Goal: Information Seeking & Learning: Learn about a topic

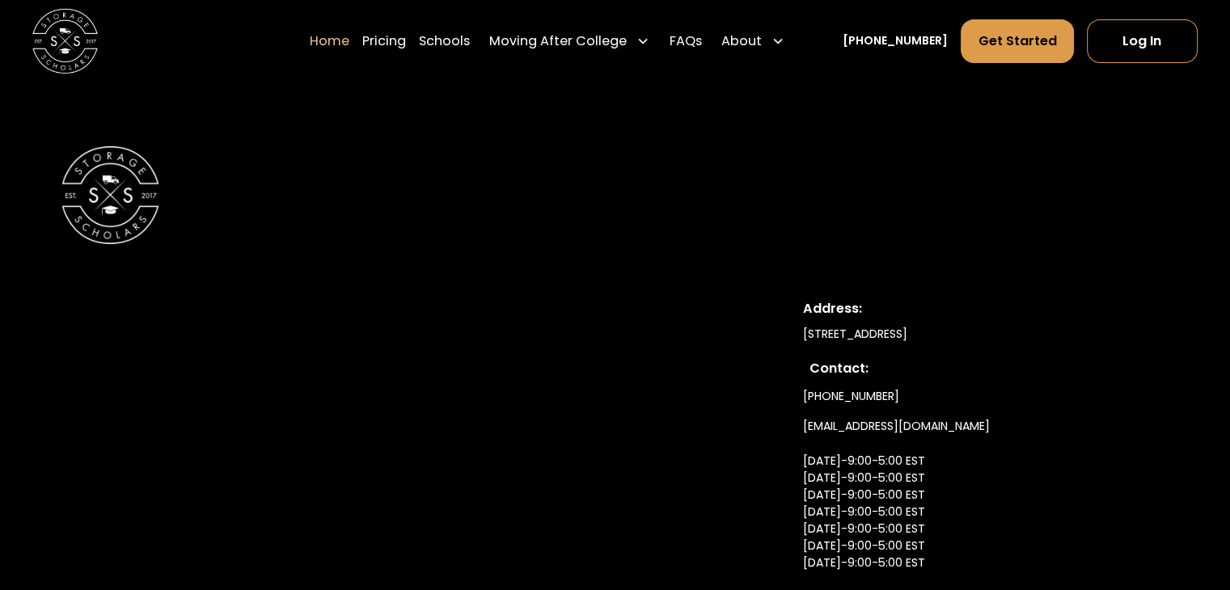
scroll to position [5687, 0]
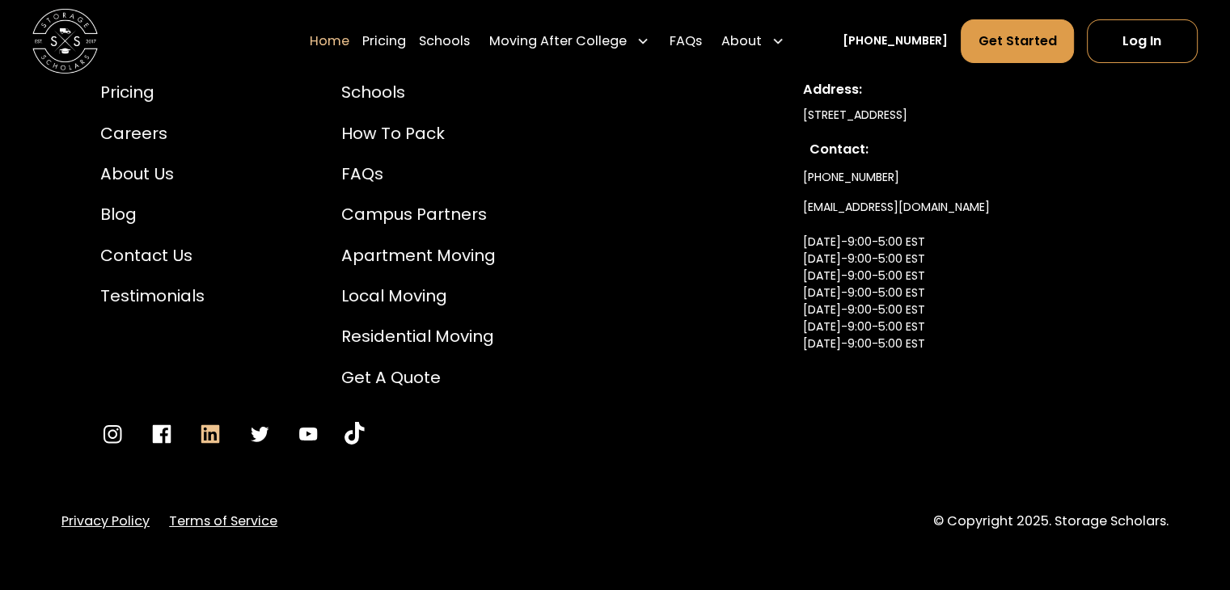
click at [206, 422] on icon "Go to LinkedIn" at bounding box center [210, 434] width 24 height 24
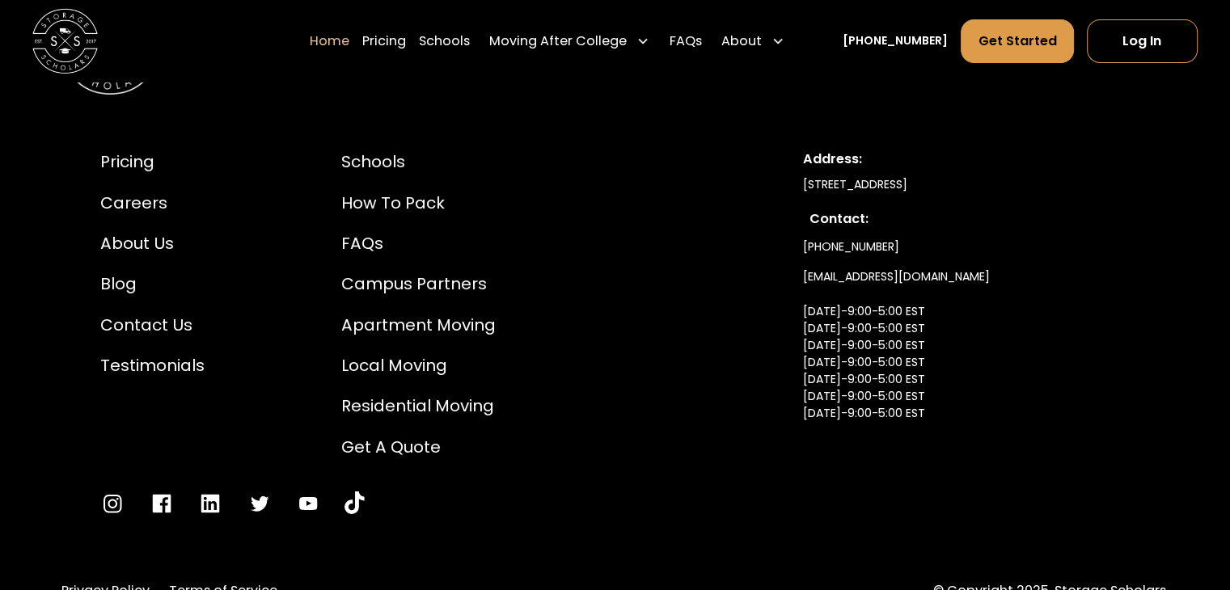
scroll to position [5526, 0]
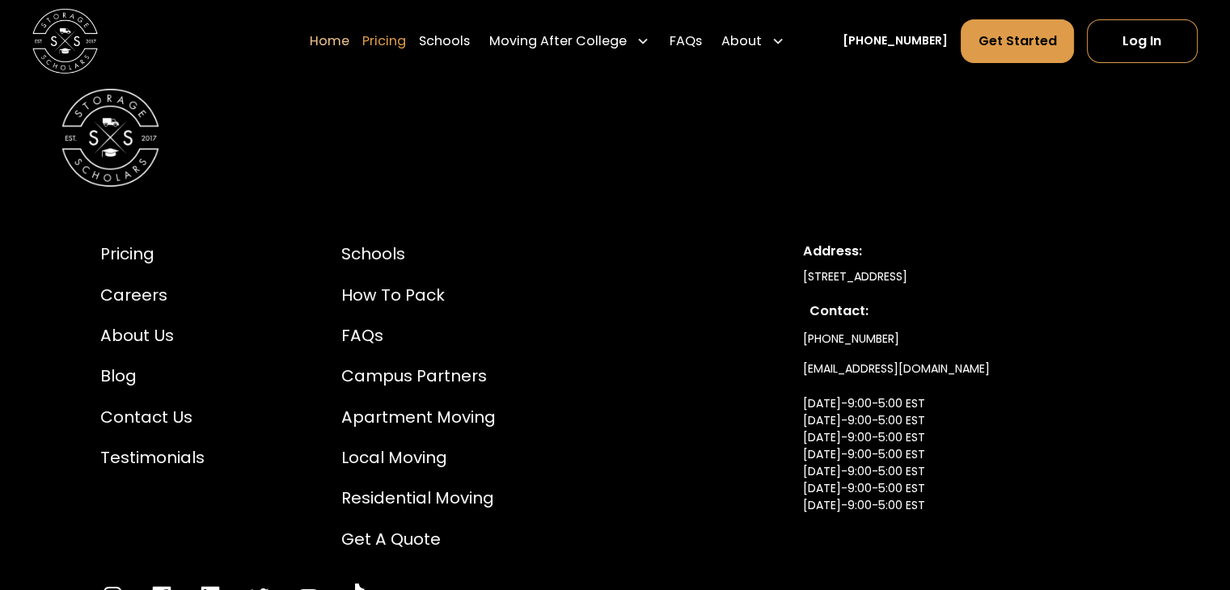
click at [406, 44] on link "Pricing" at bounding box center [384, 40] width 44 height 45
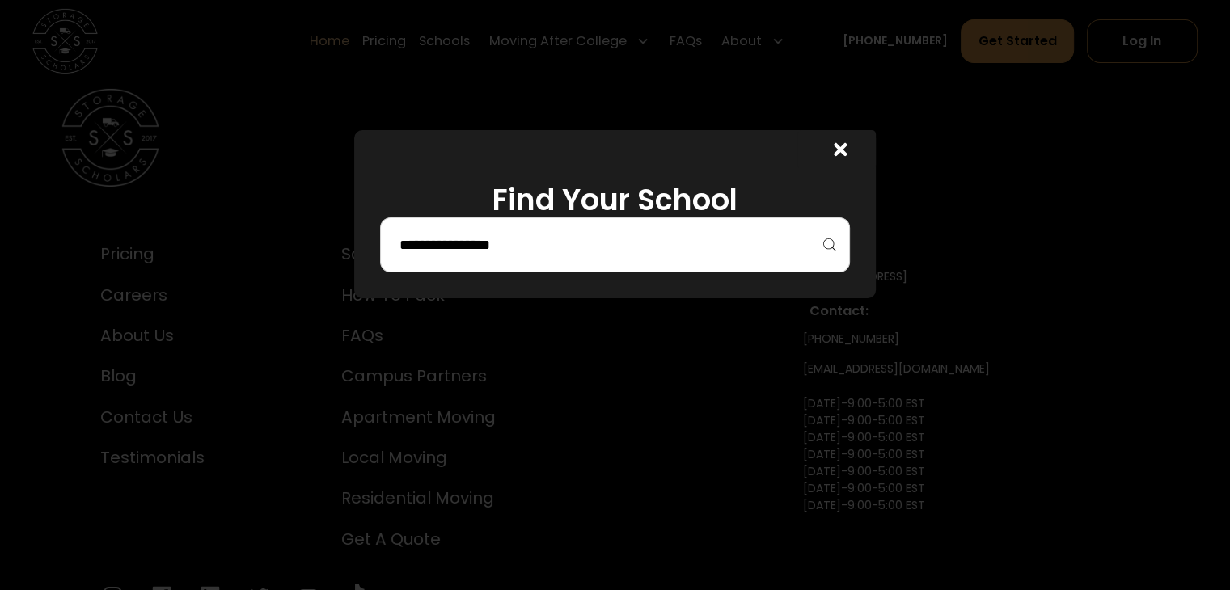
click at [511, 253] on input "search" at bounding box center [614, 244] width 435 height 27
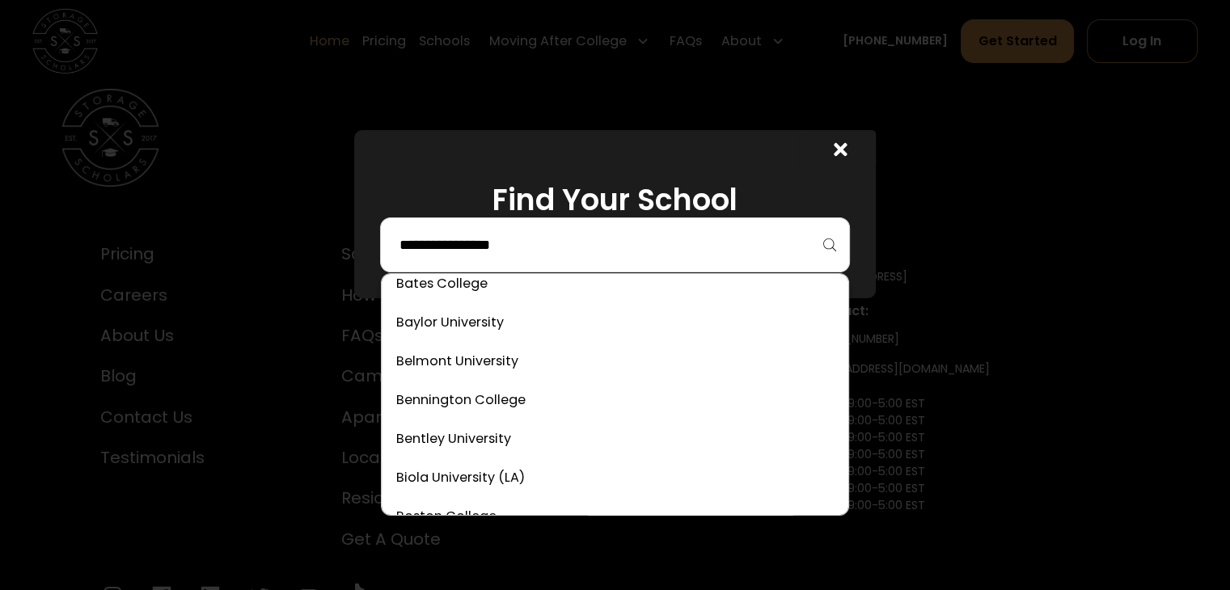
scroll to position [485, 0]
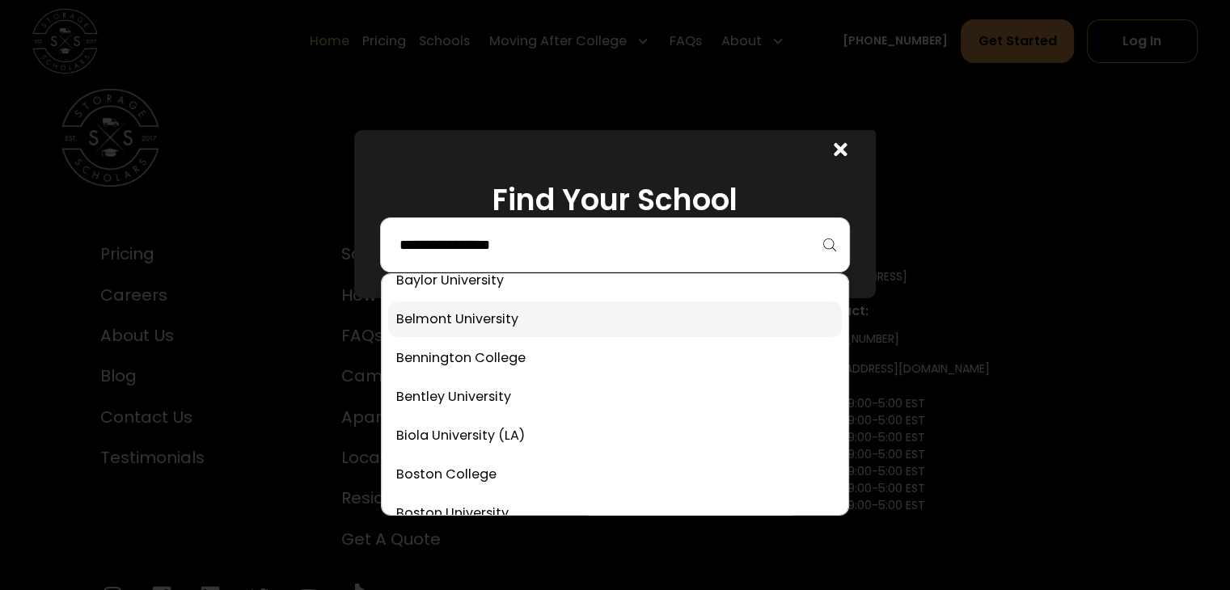
click at [472, 319] on link at bounding box center [614, 320] width 453 height 36
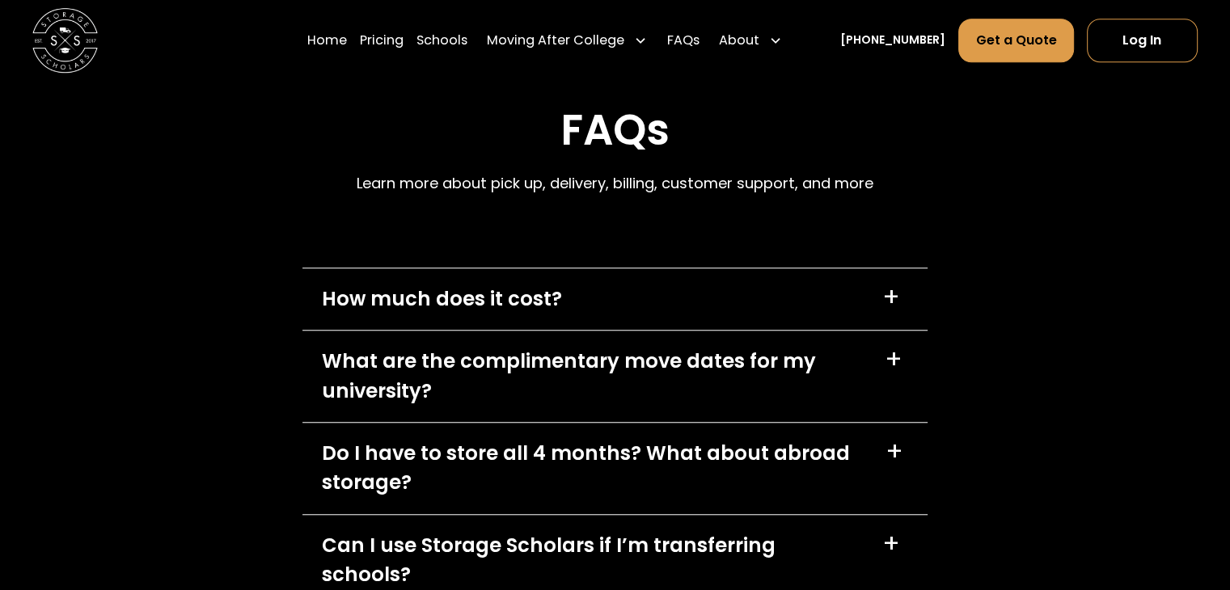
scroll to position [7476, 0]
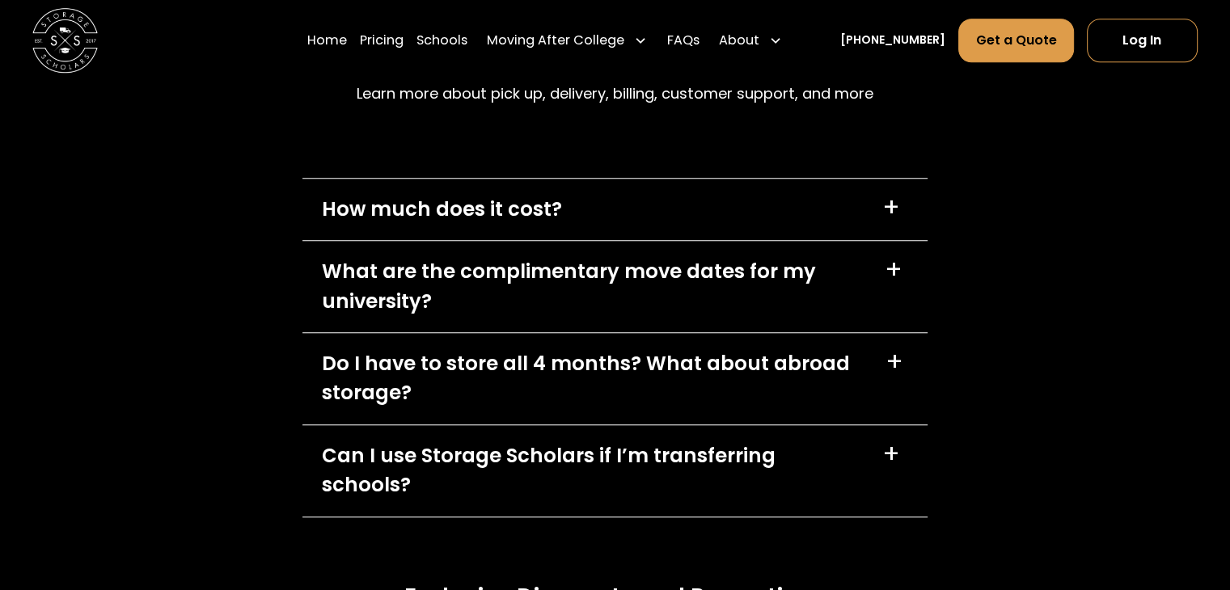
click at [715, 179] on div "How much does it cost? +" at bounding box center [614, 210] width 625 height 62
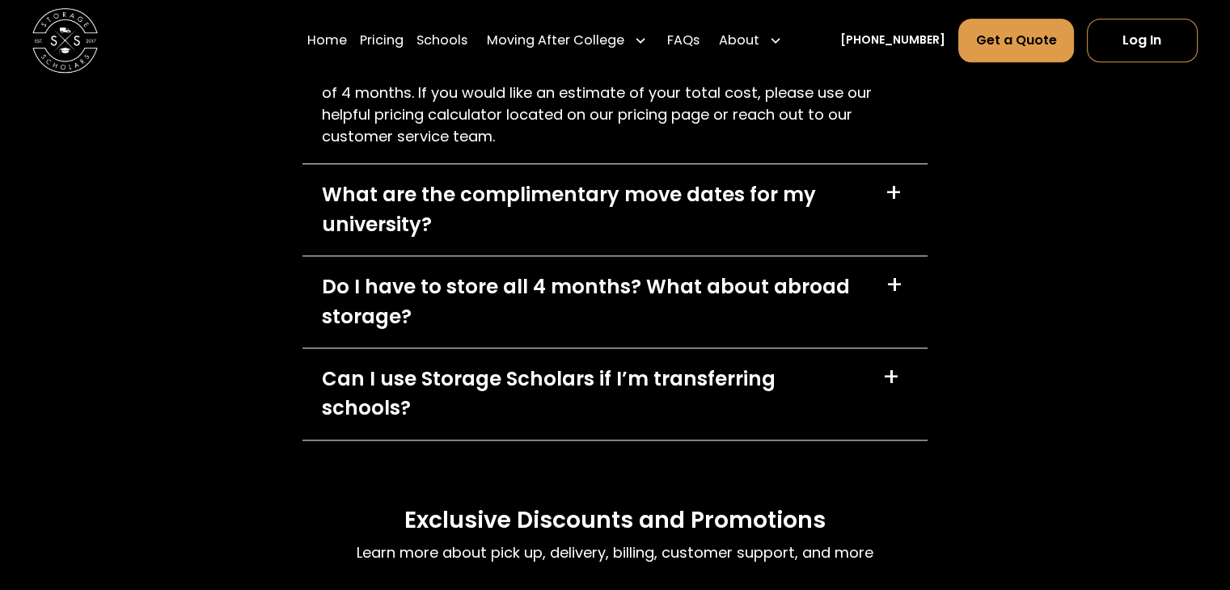
scroll to position [7962, 0]
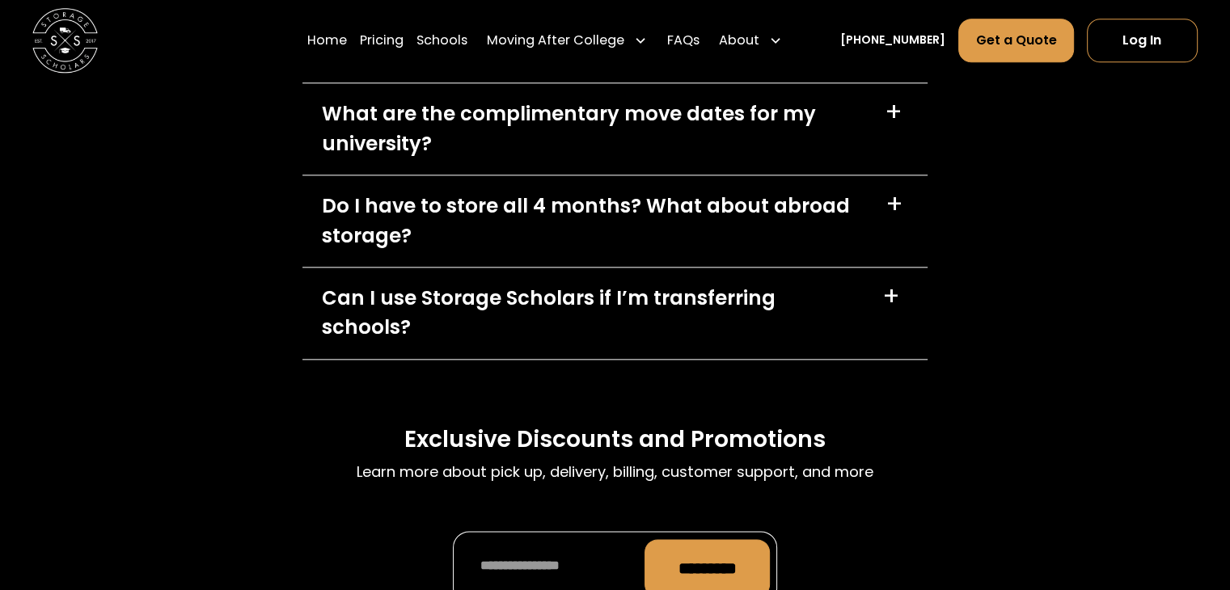
click at [717, 268] on div "Can I use Storage Scholars if I’m transferring schools? +" at bounding box center [614, 313] width 625 height 91
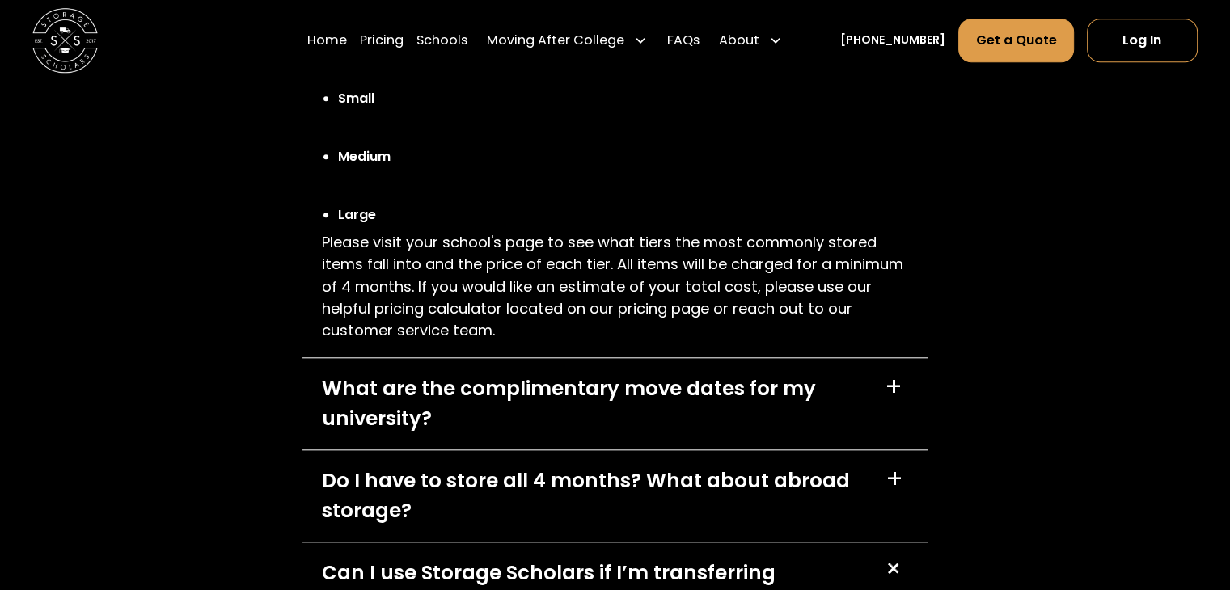
scroll to position [7557, 0]
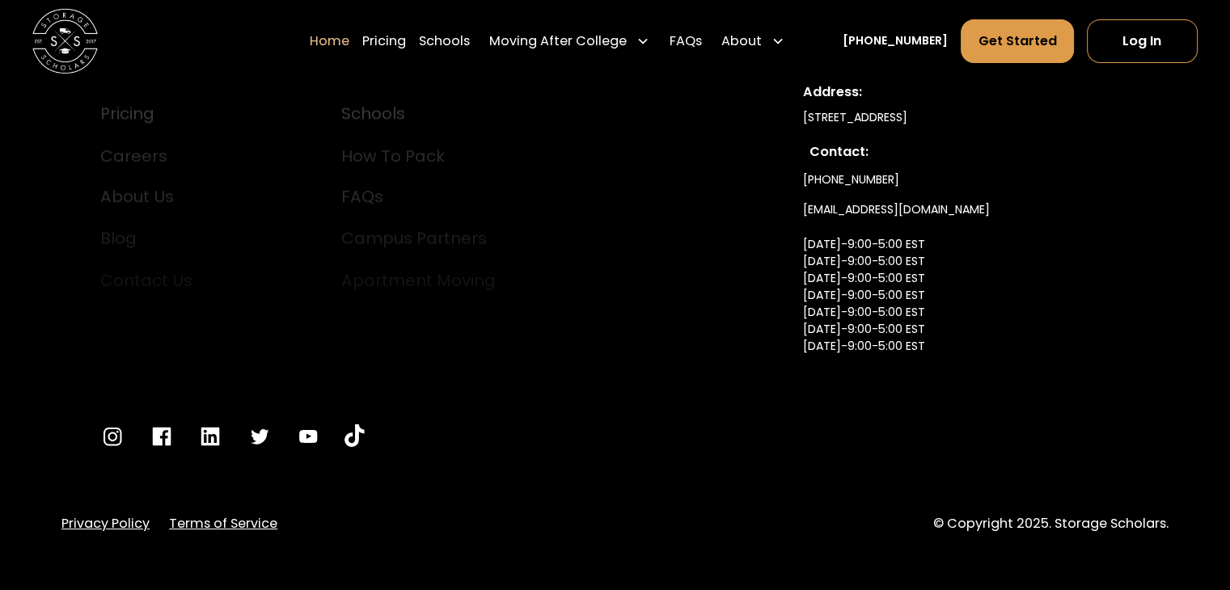
scroll to position [5687, 0]
